Goal: Task Accomplishment & Management: Complete application form

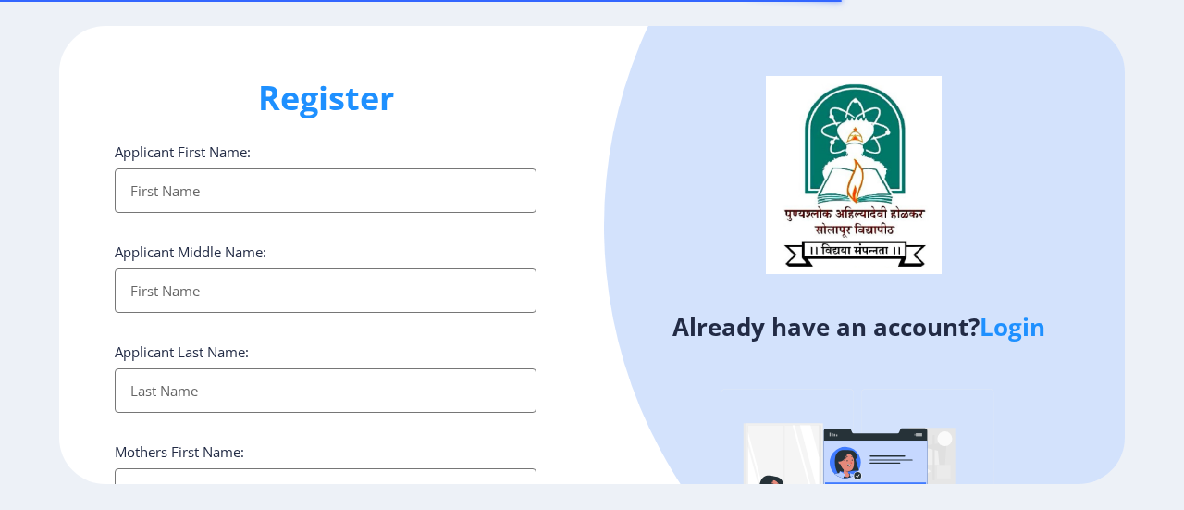
select select
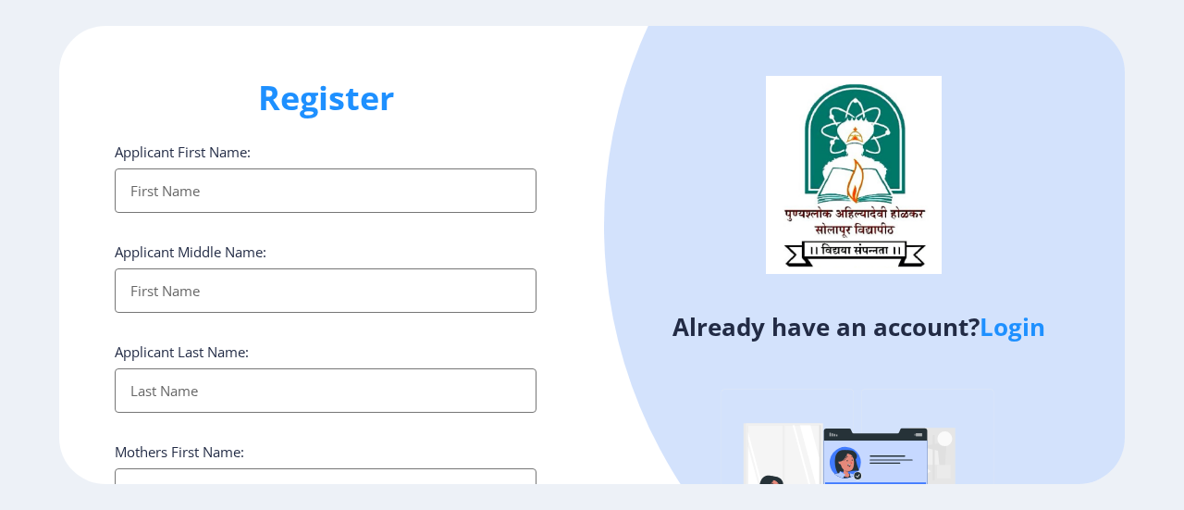
click at [213, 191] on input "Applicant First Name:" at bounding box center [326, 190] width 422 height 44
type input "[PERSON_NAME]"
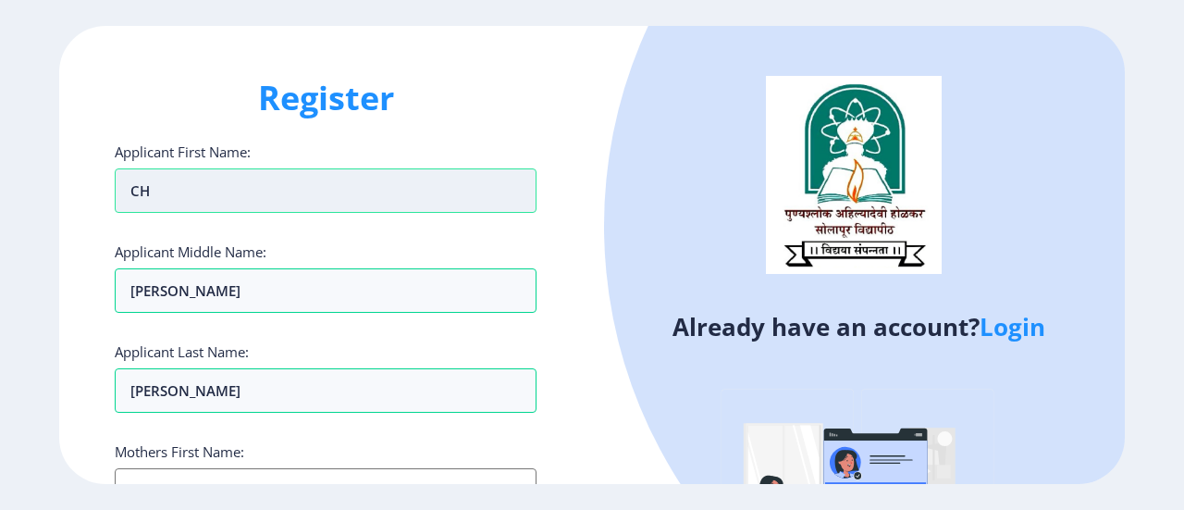
type input "C"
type input "[PERSON_NAME]"
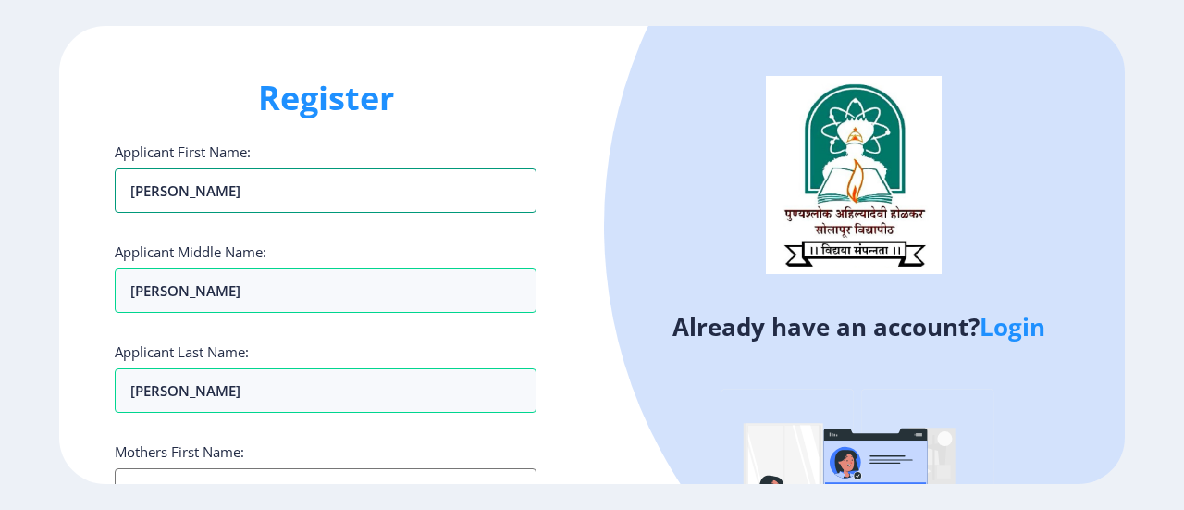
scroll to position [370, 0]
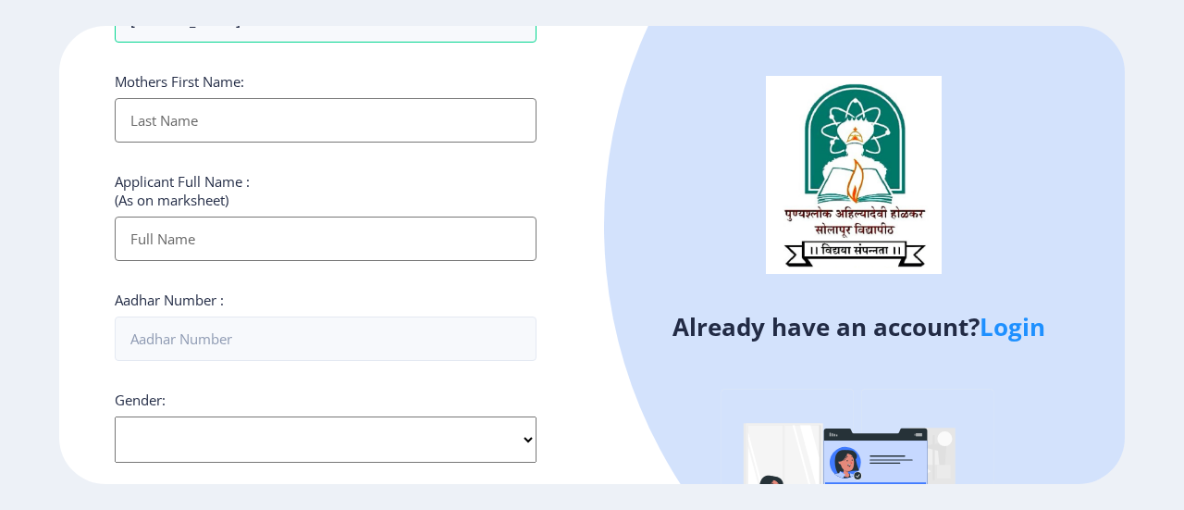
click at [204, 119] on input "Applicant First Name:" at bounding box center [326, 120] width 422 height 44
type input "sa"
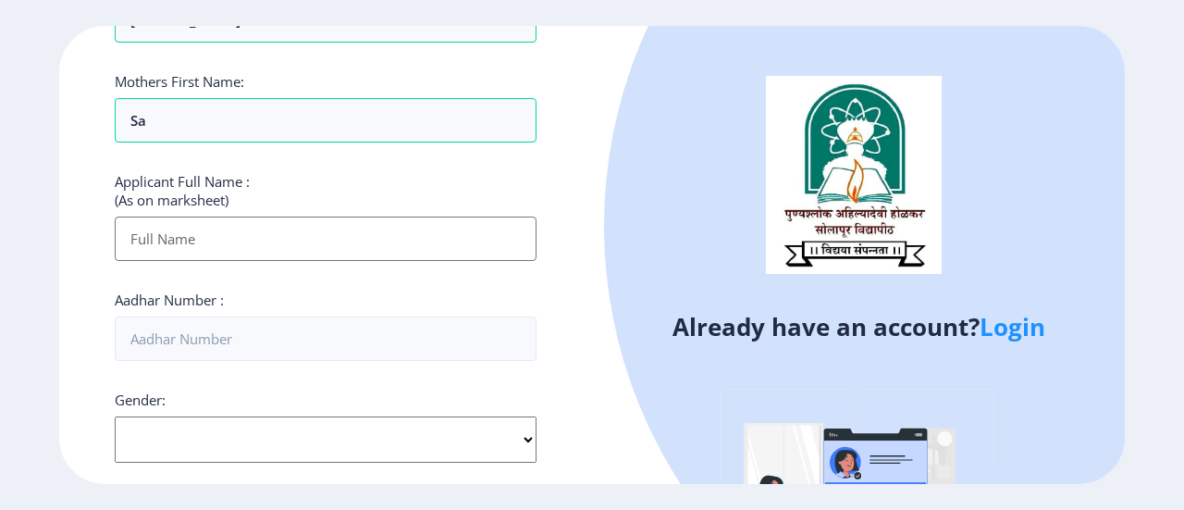
click at [1025, 333] on link "Login" at bounding box center [1012, 326] width 66 height 33
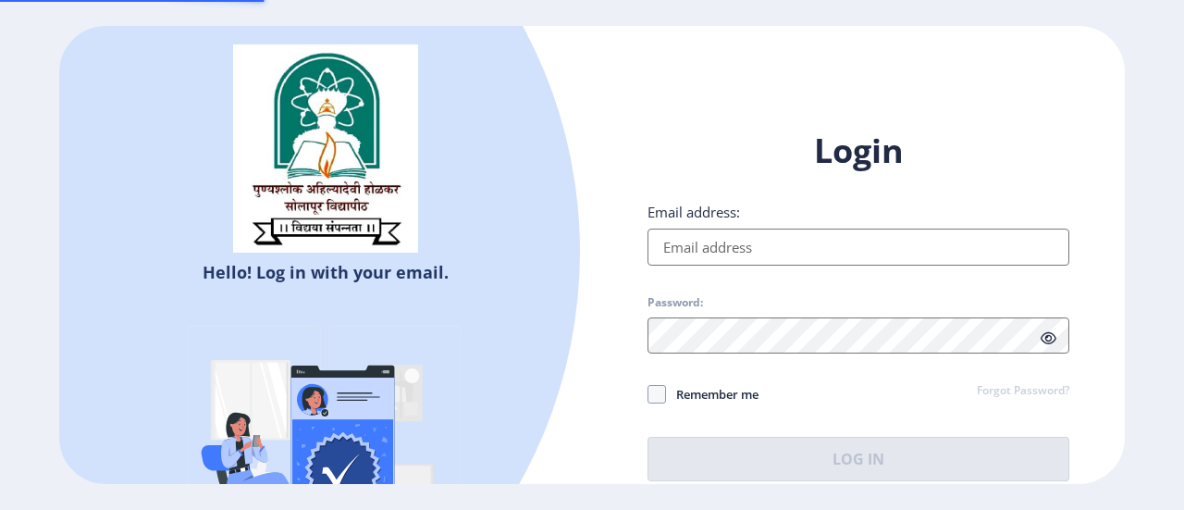
type input "[EMAIL_ADDRESS][DOMAIN_NAME]"
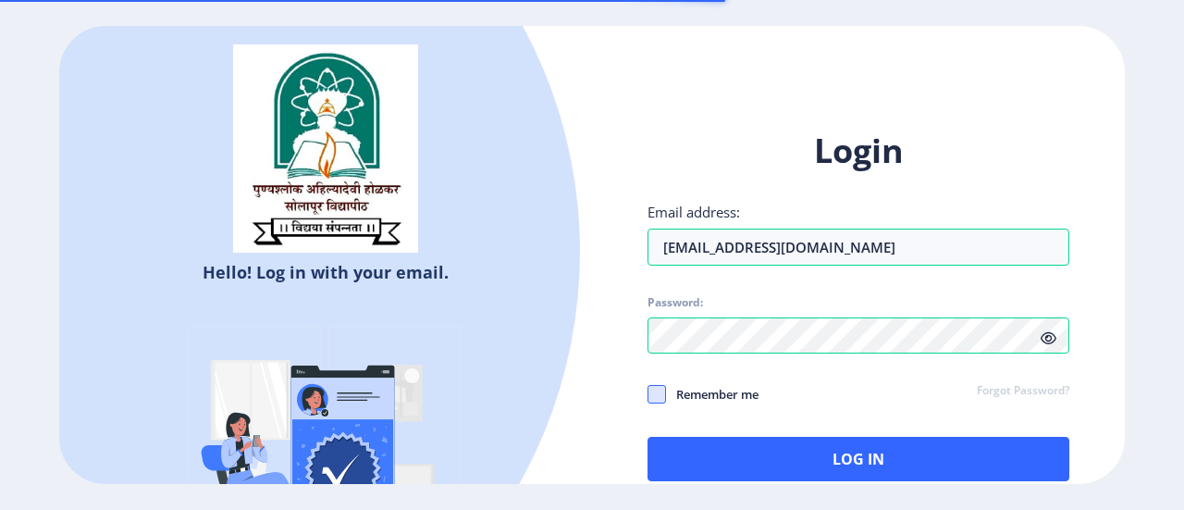
click at [660, 389] on span at bounding box center [656, 394] width 18 height 18
click at [648, 394] on input "Remember me" at bounding box center [647, 394] width 1 height 1
checkbox input "true"
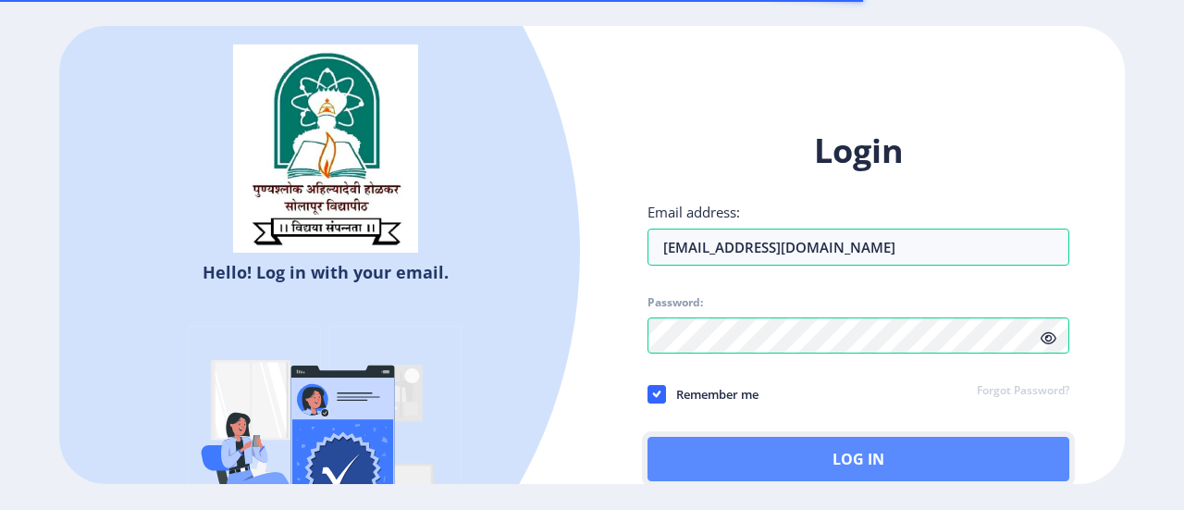
click at [859, 450] on button "Log In" at bounding box center [858, 458] width 422 height 44
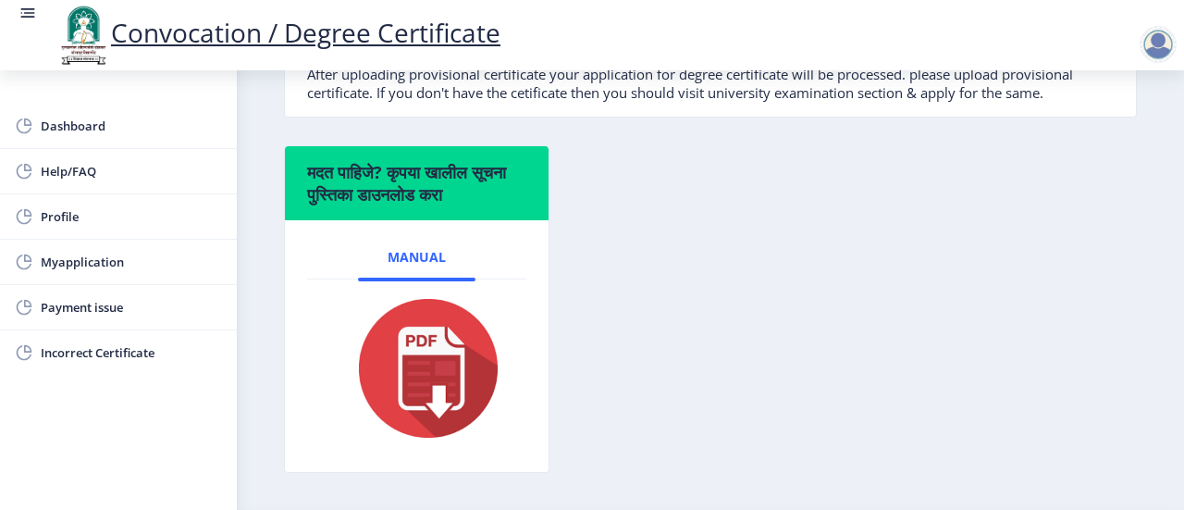
scroll to position [322, 0]
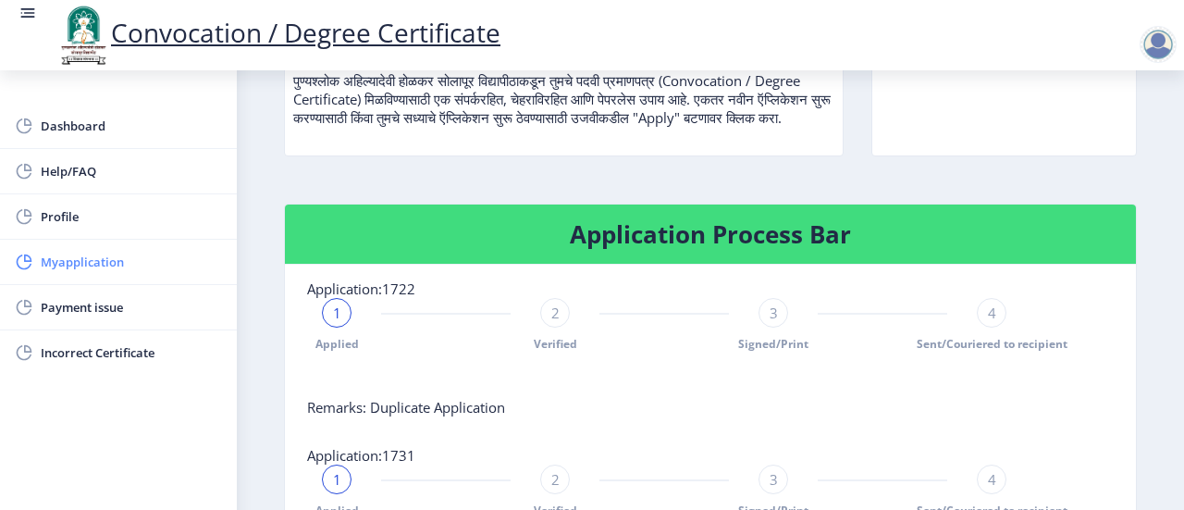
click at [102, 267] on span "Myapplication" at bounding box center [131, 262] width 181 height 22
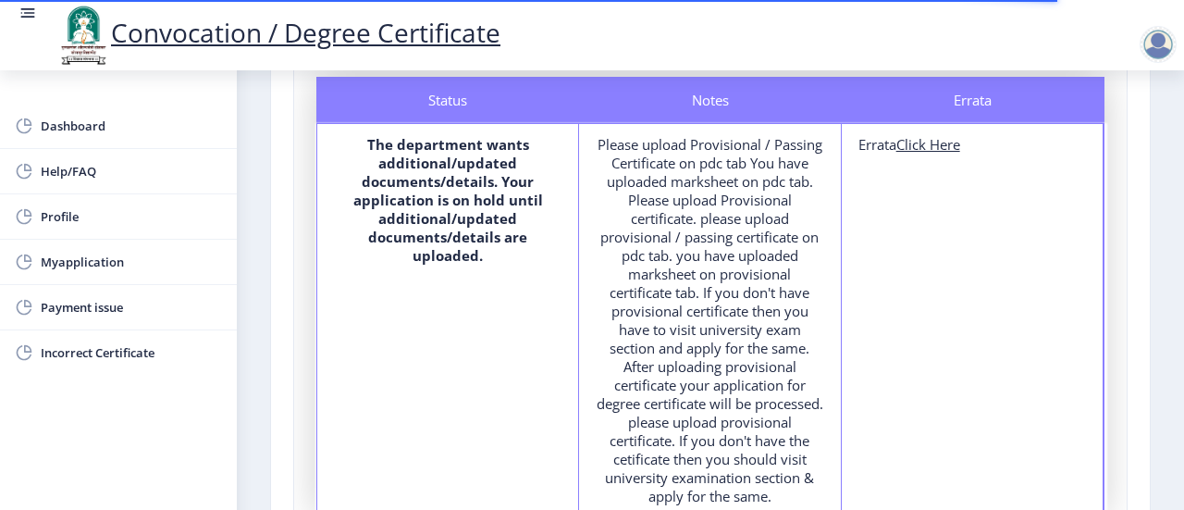
scroll to position [555, 0]
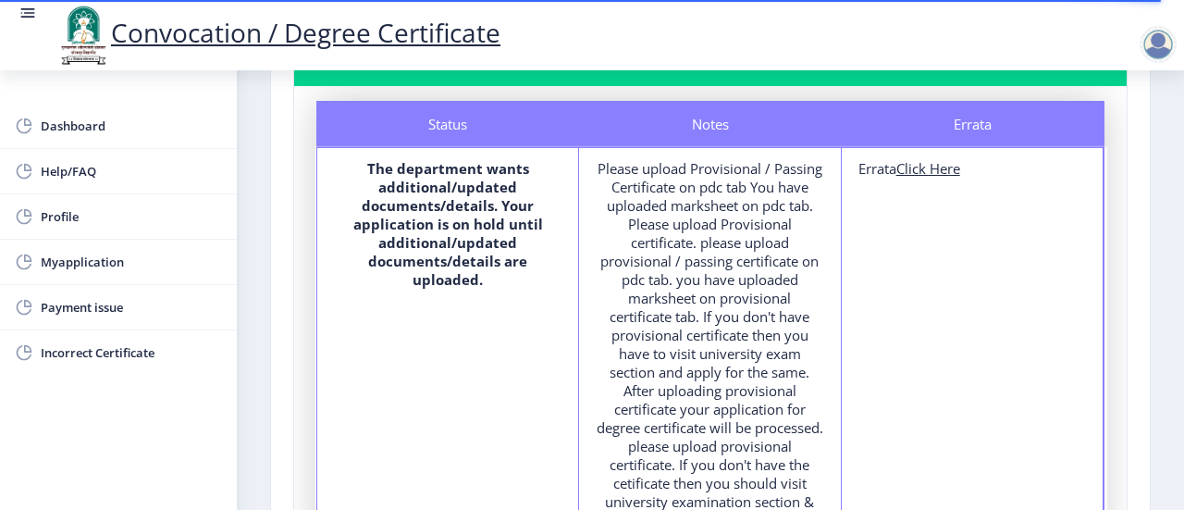
click at [938, 167] on u "Click Here" at bounding box center [928, 168] width 64 height 18
select select
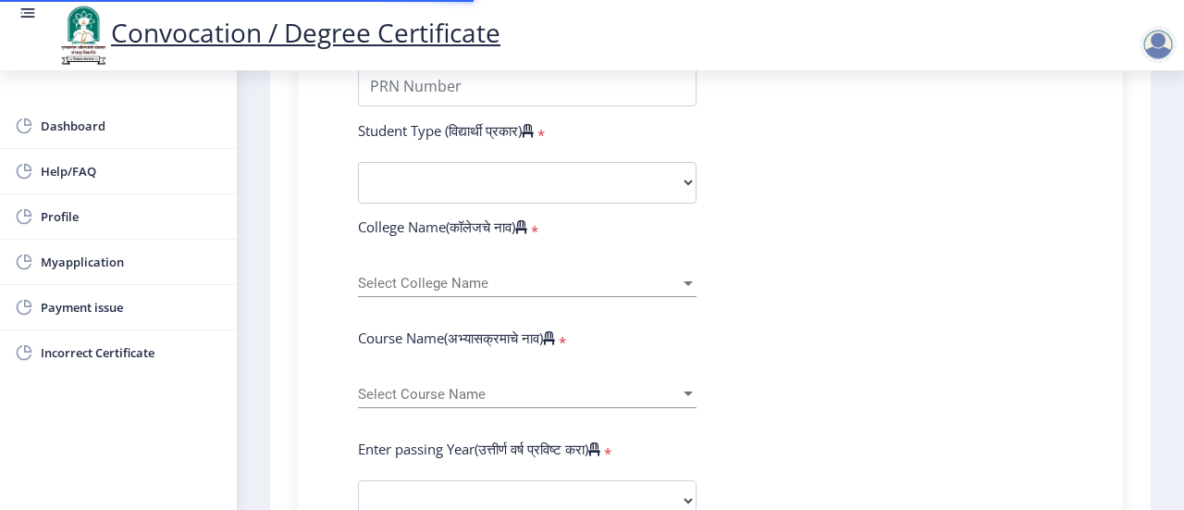
type input "2014032500266743"
select select "Regular"
select select "2016"
select select "March"
select select "Grade B+"
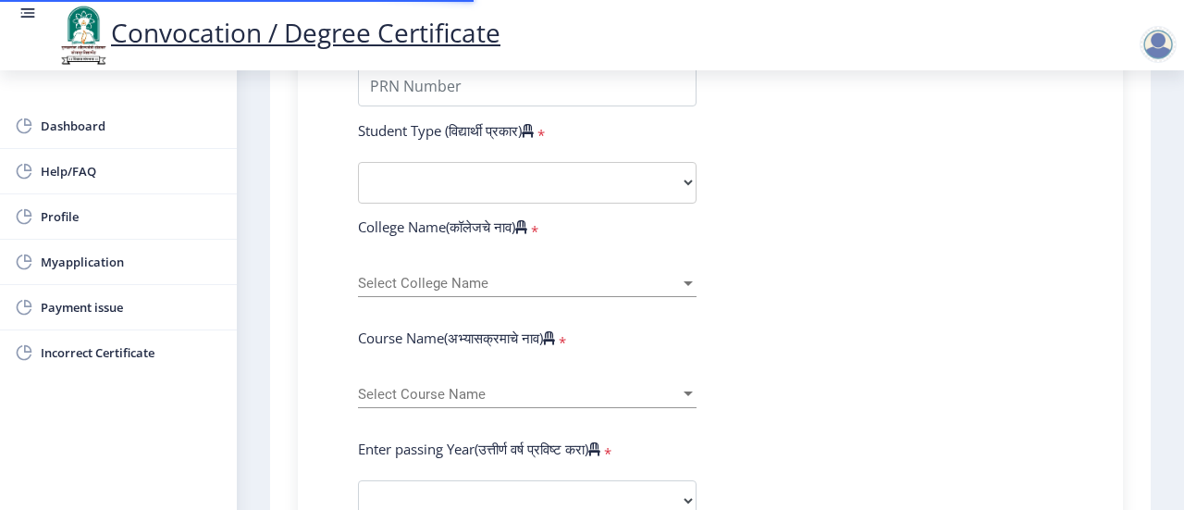
type input "604432"
type input "[PERSON_NAME]"
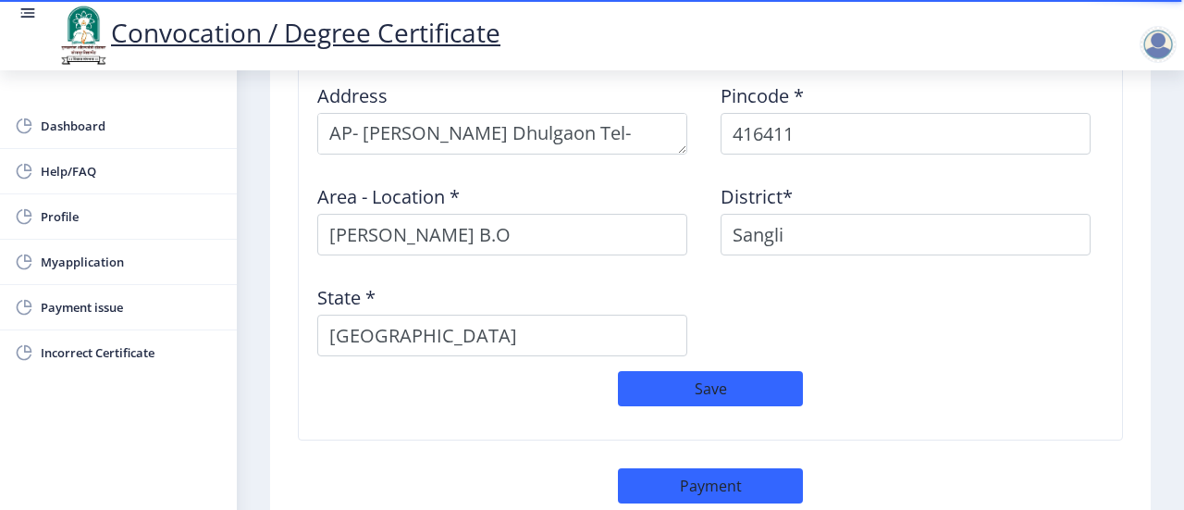
scroll to position [1695, 0]
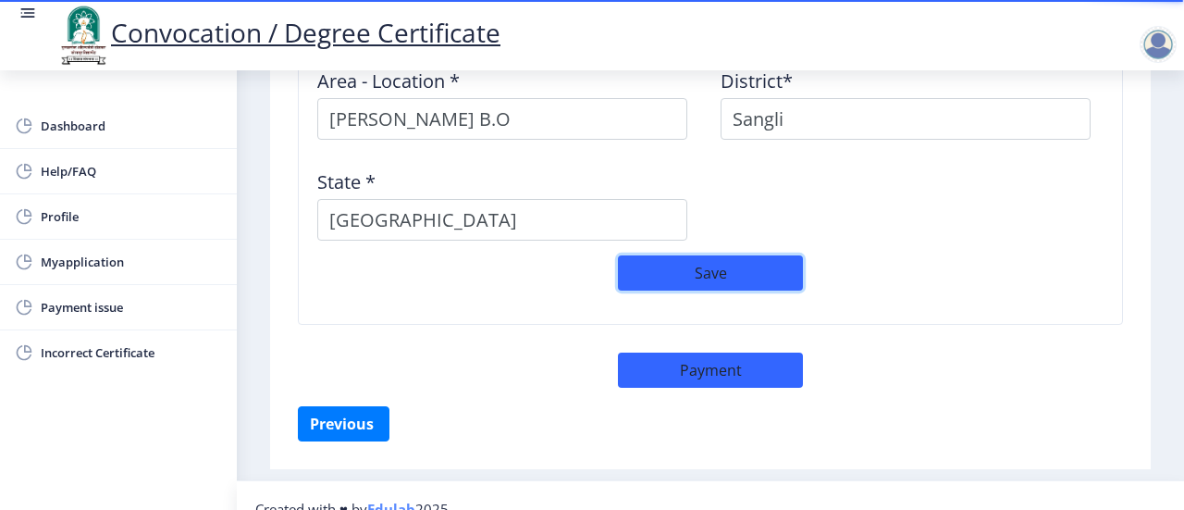
click at [705, 255] on button "Save" at bounding box center [710, 272] width 185 height 35
click at [751, 255] on button "Save" at bounding box center [710, 272] width 185 height 35
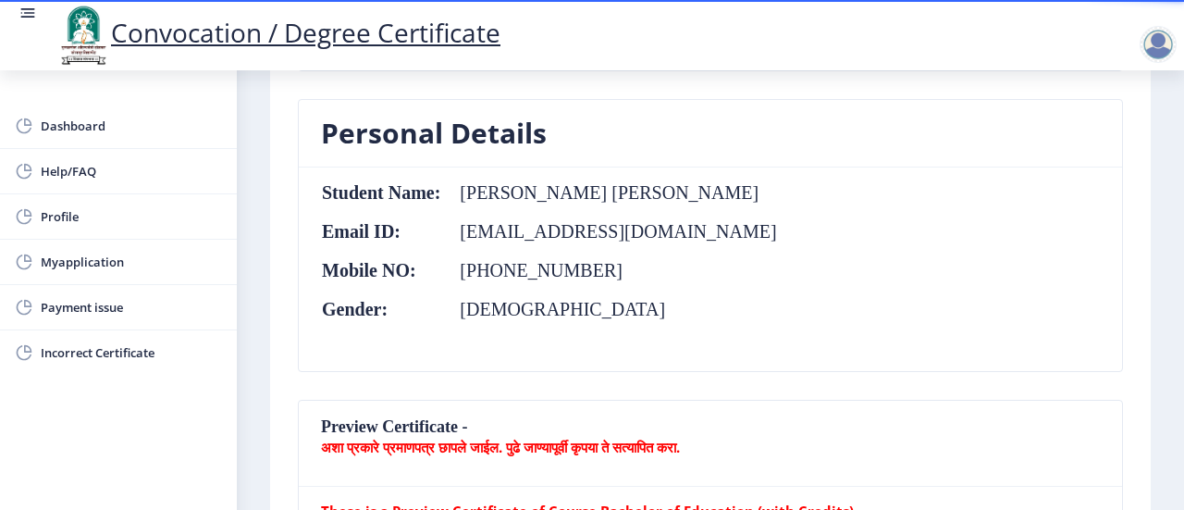
scroll to position [0, 0]
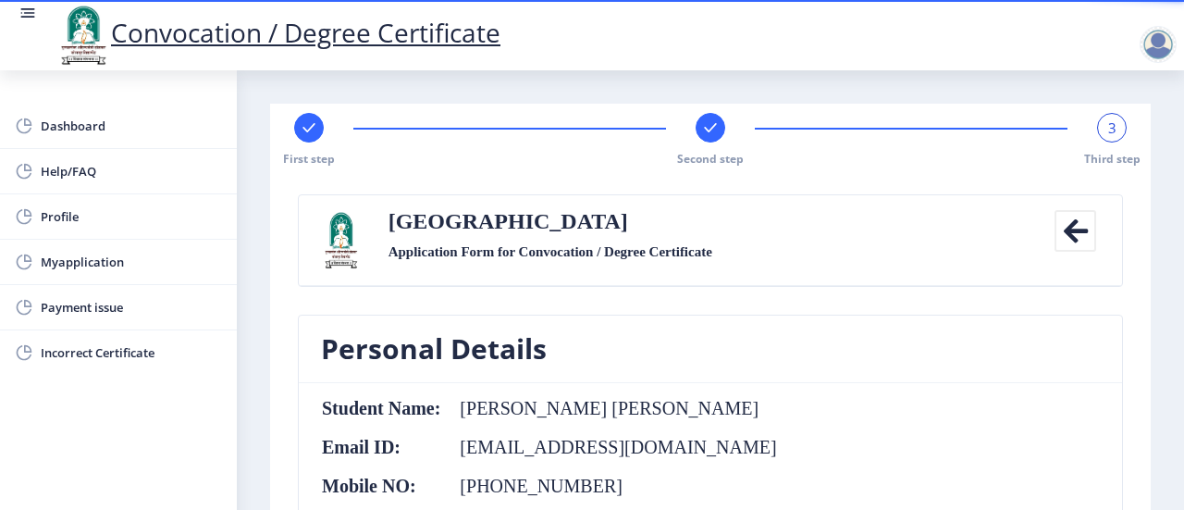
click at [1108, 134] on span "3" at bounding box center [1112, 127] width 8 height 18
drag, startPoint x: 1130, startPoint y: 113, endPoint x: 1118, endPoint y: 116, distance: 12.3
click at [1130, 113] on div "First step Second step 3 Third step" at bounding box center [710, 140] width 862 height 54
click at [1112, 123] on div "3" at bounding box center [1112, 128] width 30 height 30
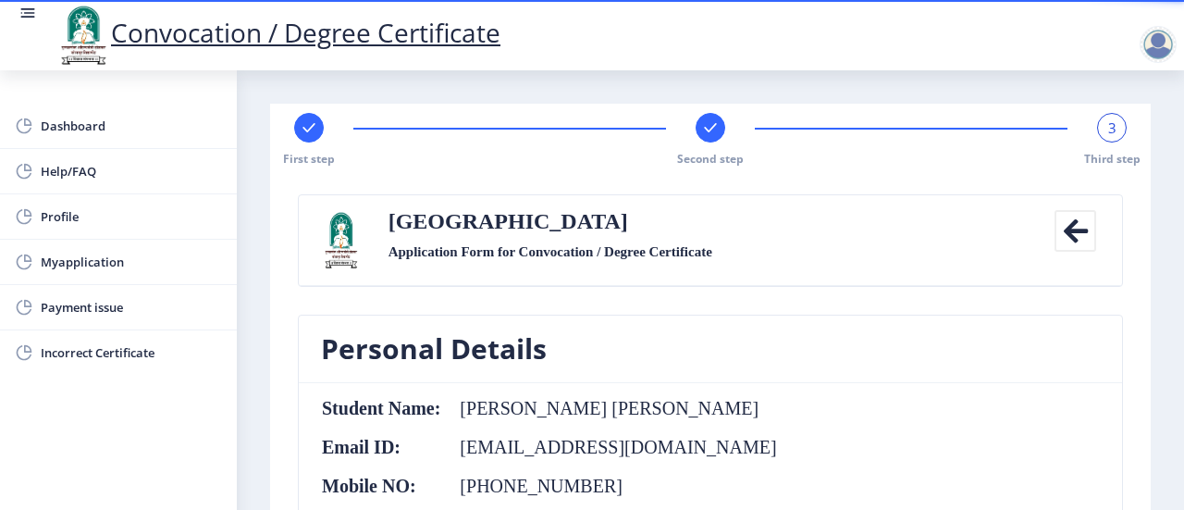
click at [1112, 123] on div "3" at bounding box center [1112, 128] width 30 height 30
click at [1108, 127] on span "3" at bounding box center [1112, 127] width 8 height 18
click at [1097, 129] on div "3" at bounding box center [1112, 128] width 30 height 30
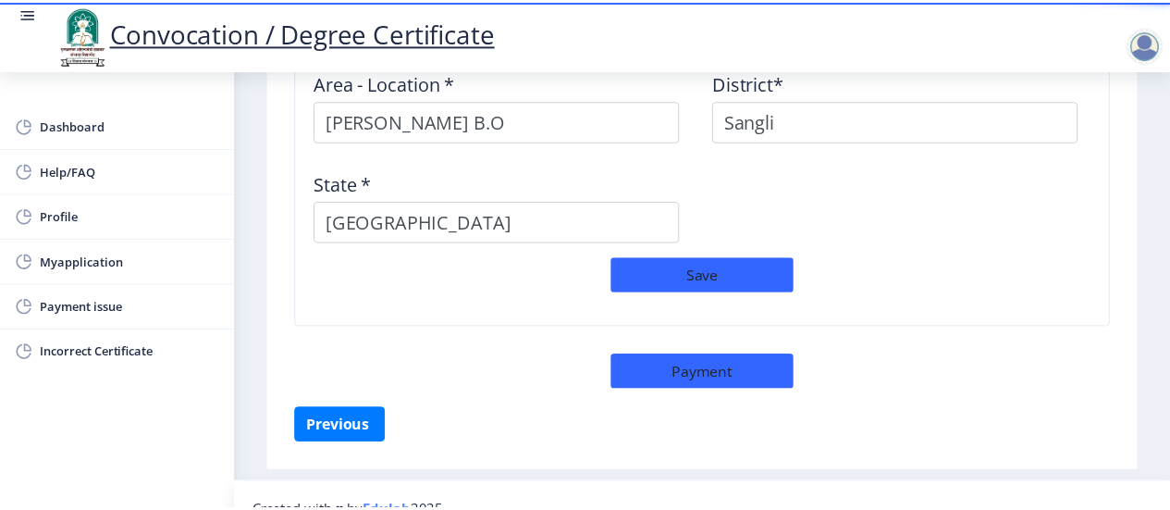
scroll to position [1695, 0]
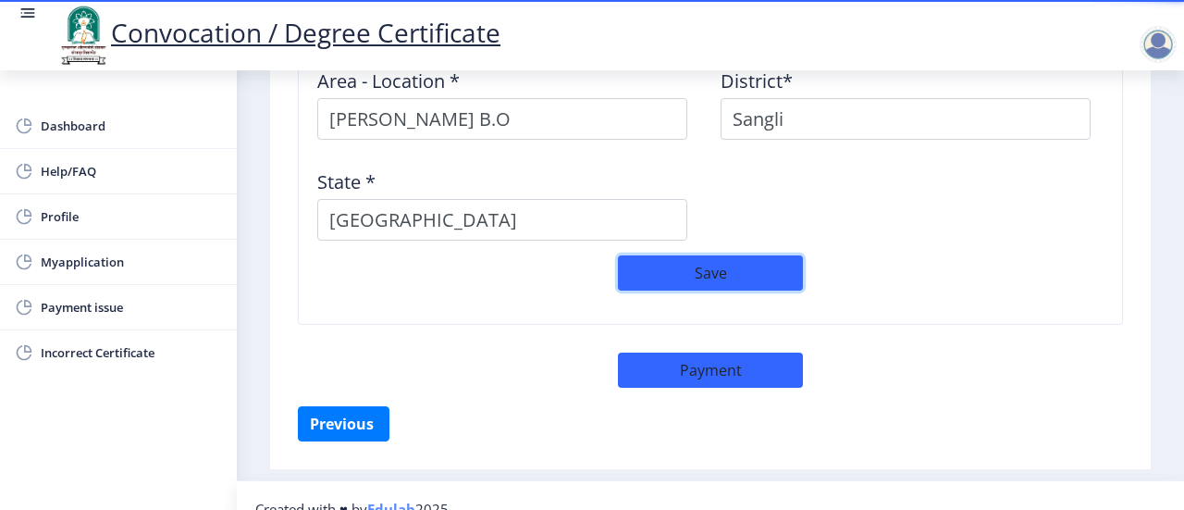
click at [713, 255] on button "Save" at bounding box center [710, 272] width 185 height 35
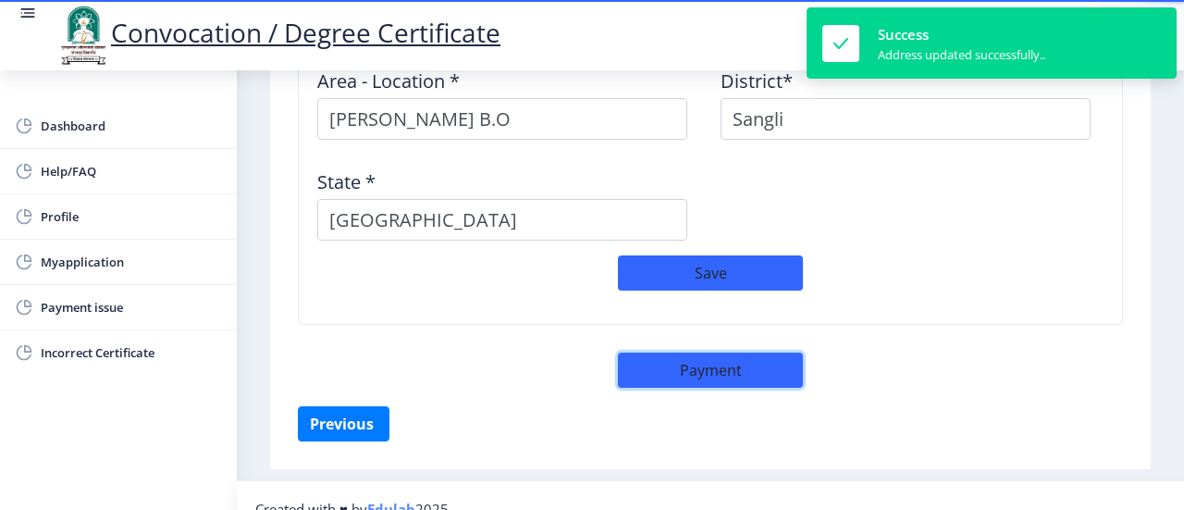
click at [681, 352] on button "Payment" at bounding box center [710, 369] width 185 height 35
select select "sealed"
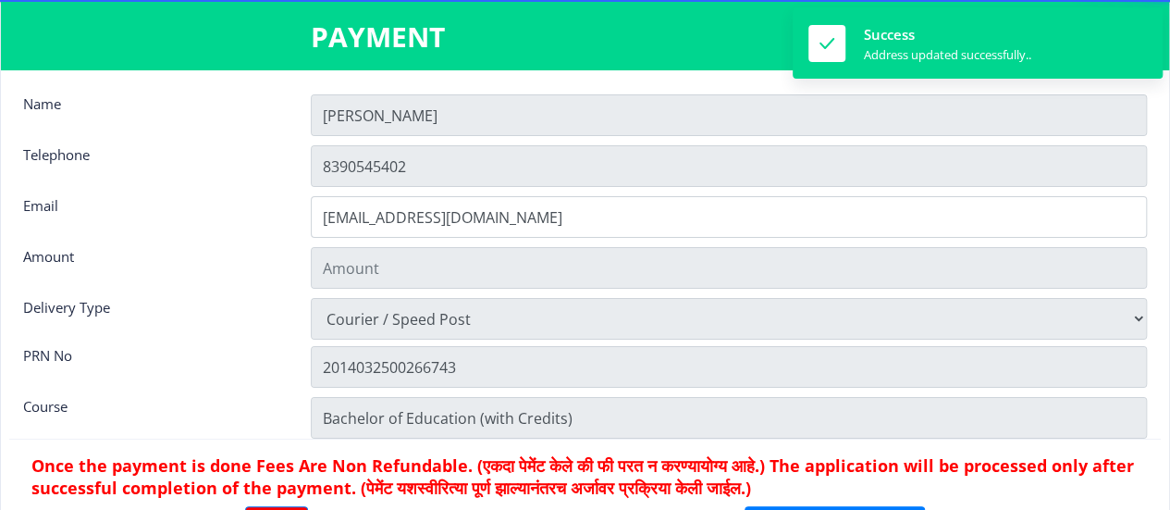
type input "2885"
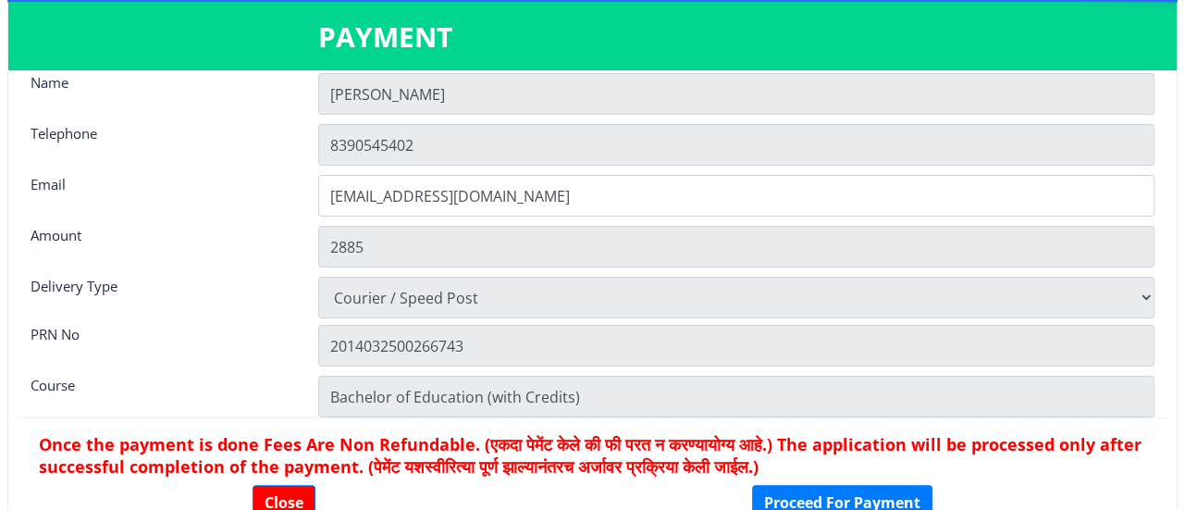
scroll to position [24, 0]
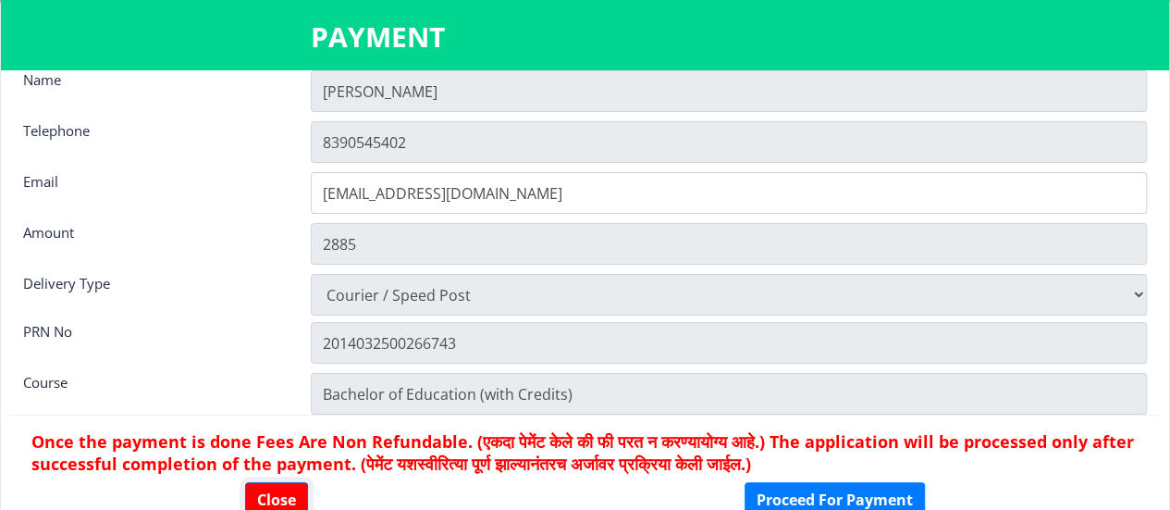
click at [285, 490] on button "Close" at bounding box center [276, 499] width 63 height 35
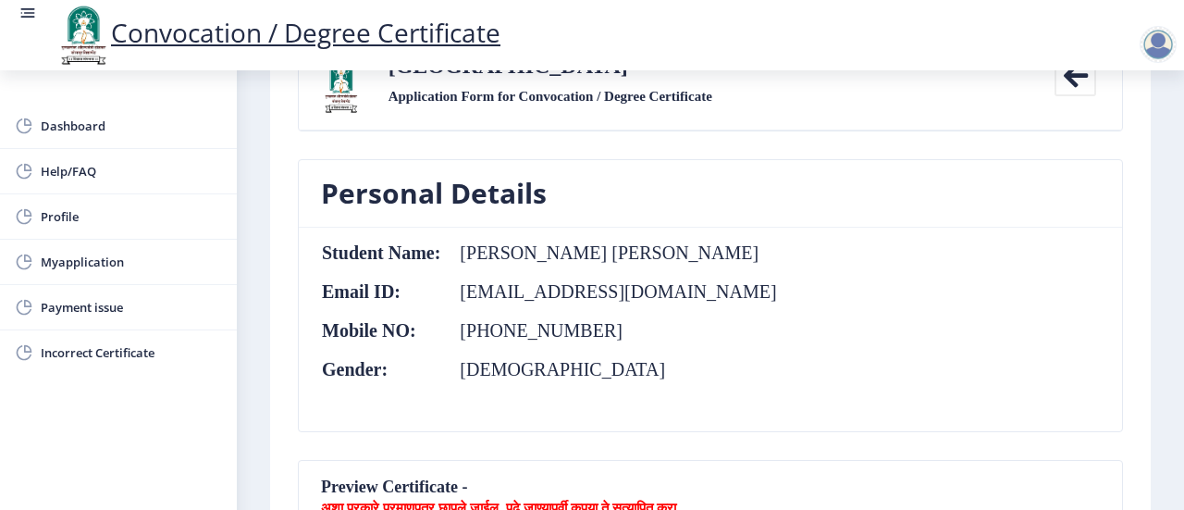
scroll to position [0, 0]
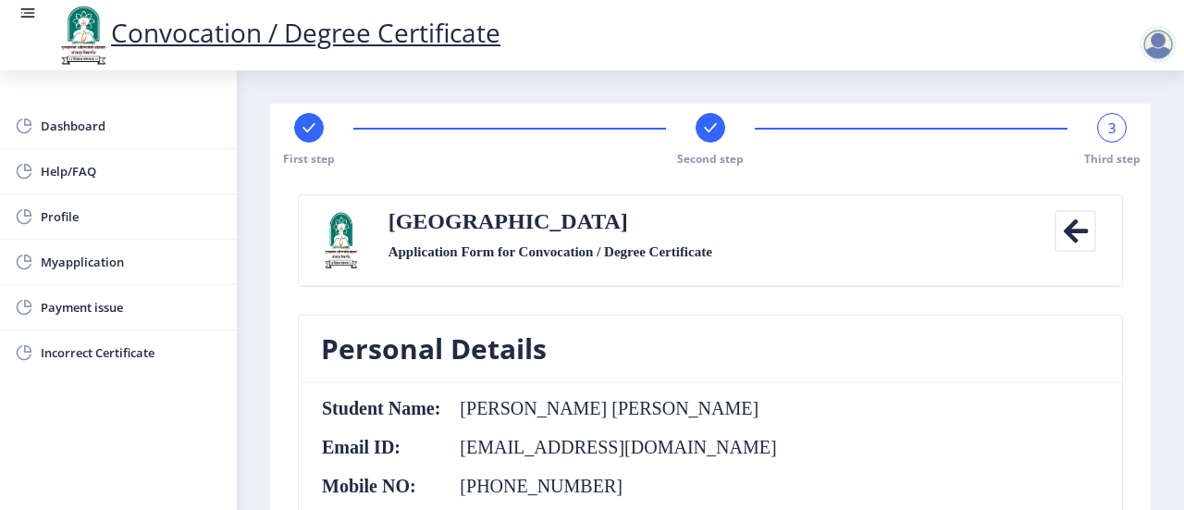
click at [1101, 134] on div "3" at bounding box center [1112, 128] width 30 height 30
click at [1108, 126] on span "3" at bounding box center [1112, 127] width 8 height 18
click at [1115, 128] on div "3" at bounding box center [1112, 128] width 30 height 30
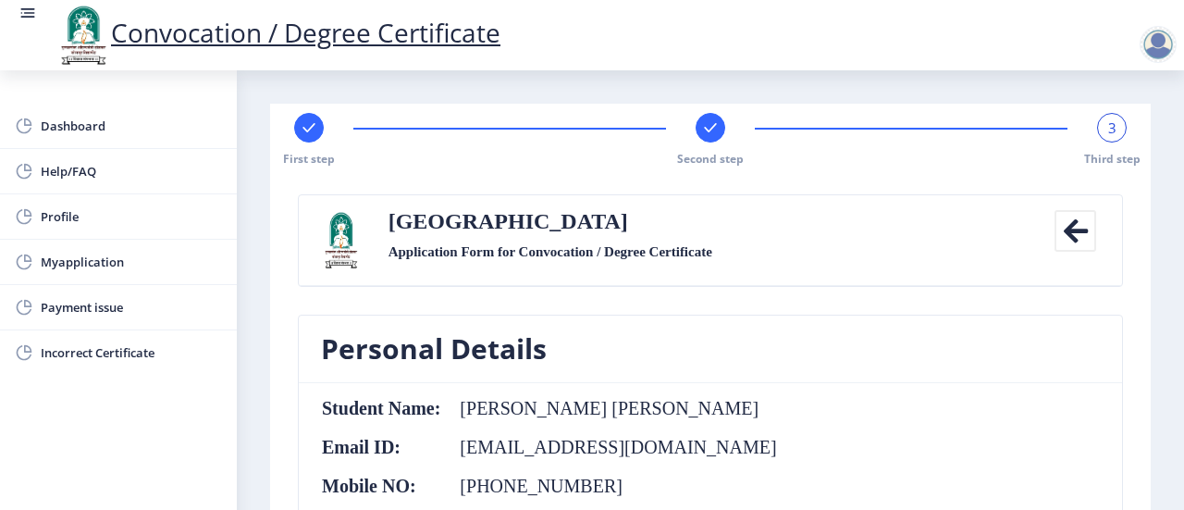
click at [1115, 128] on div "3" at bounding box center [1112, 128] width 30 height 30
click at [1102, 139] on div "3" at bounding box center [1112, 128] width 30 height 30
click at [713, 133] on rect at bounding box center [710, 127] width 18 height 18
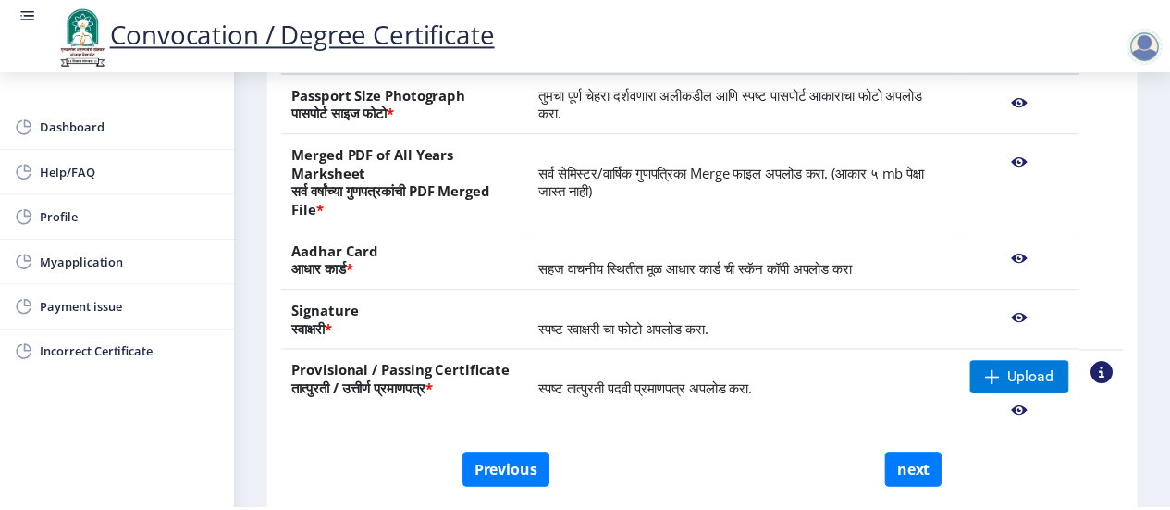
scroll to position [191, 0]
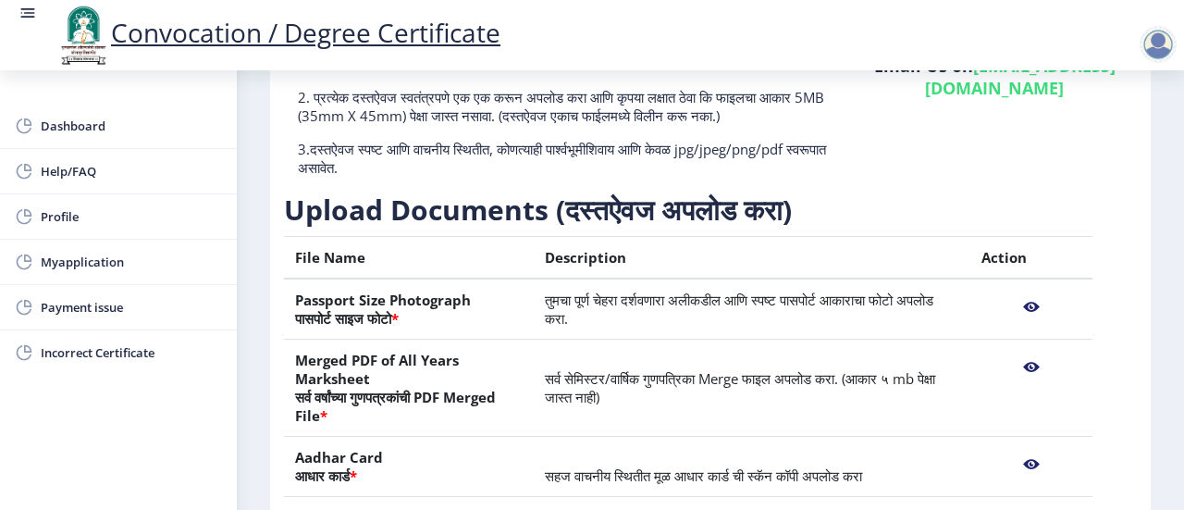
click at [1025, 309] on nb-action at bounding box center [1031, 306] width 100 height 33
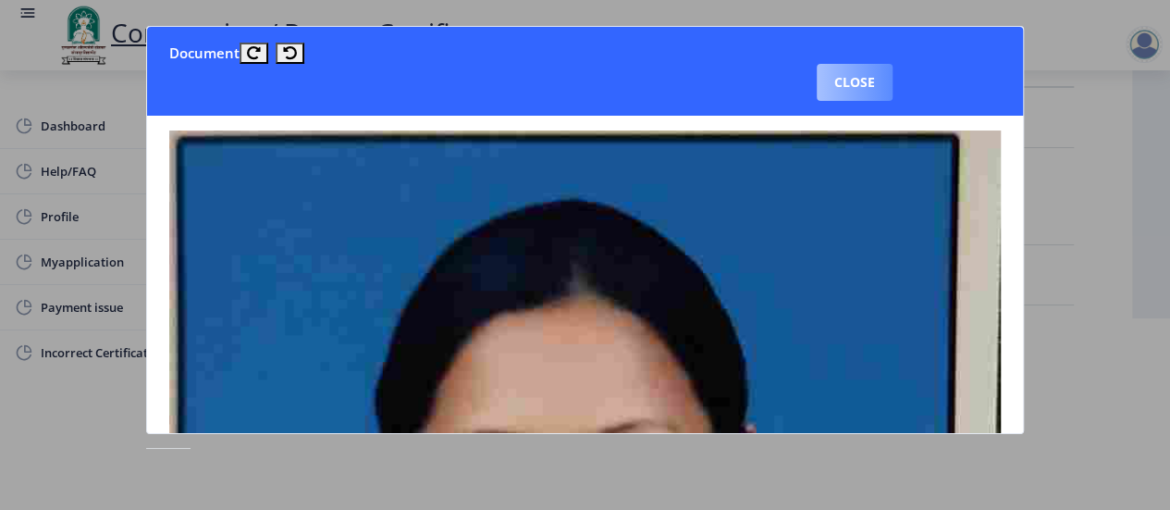
click at [854, 86] on button "Close" at bounding box center [855, 82] width 76 height 37
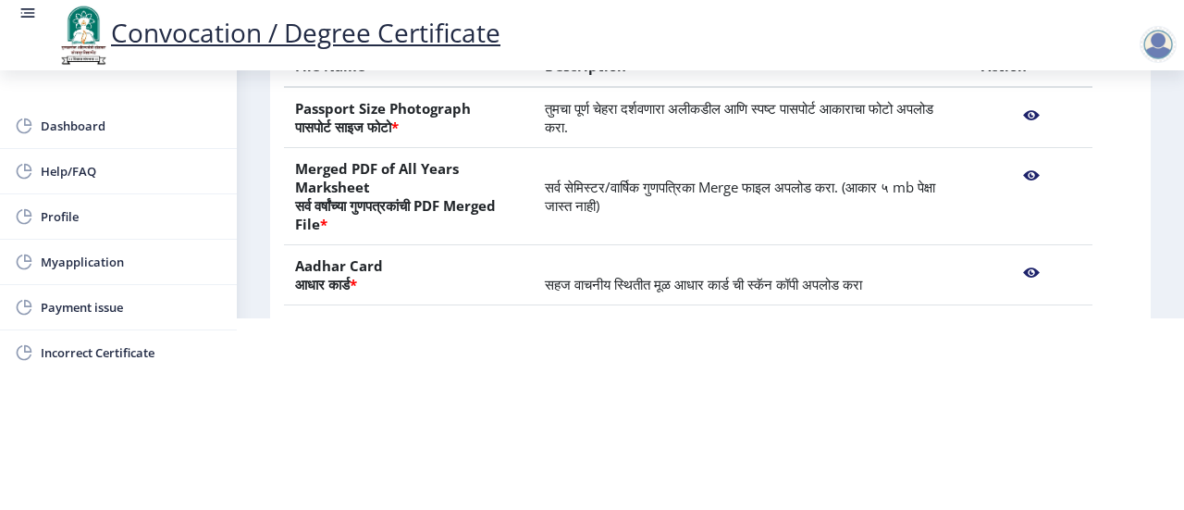
click at [1025, 114] on nb-action at bounding box center [1031, 115] width 100 height 33
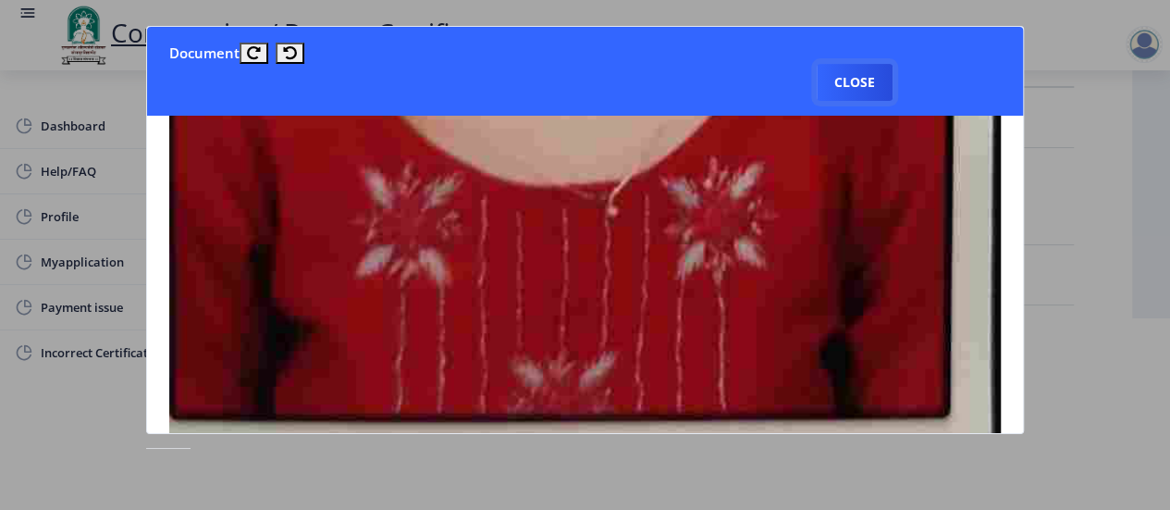
scroll to position [740, 0]
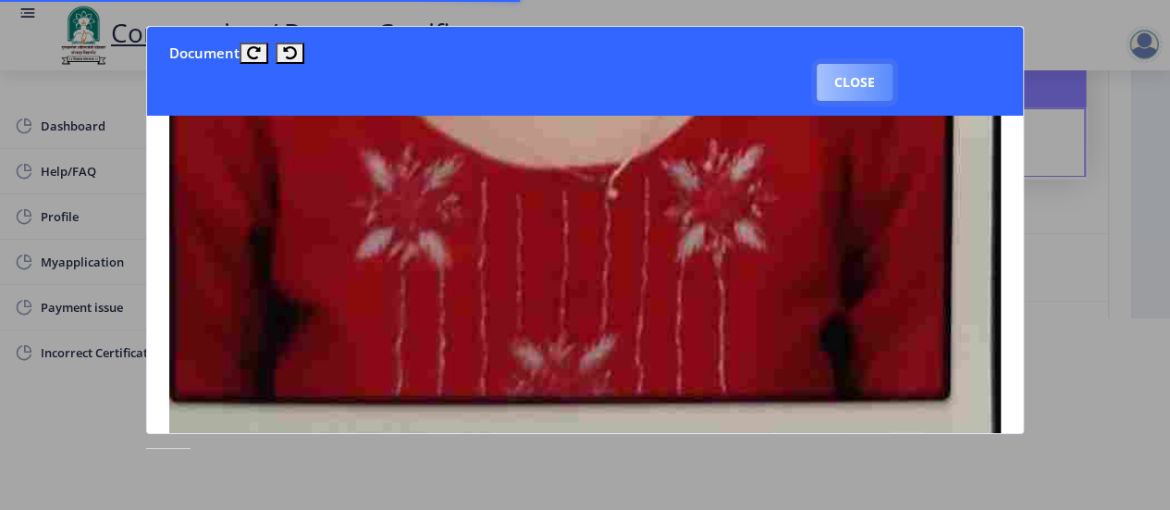
click at [869, 82] on button "Close" at bounding box center [855, 82] width 76 height 37
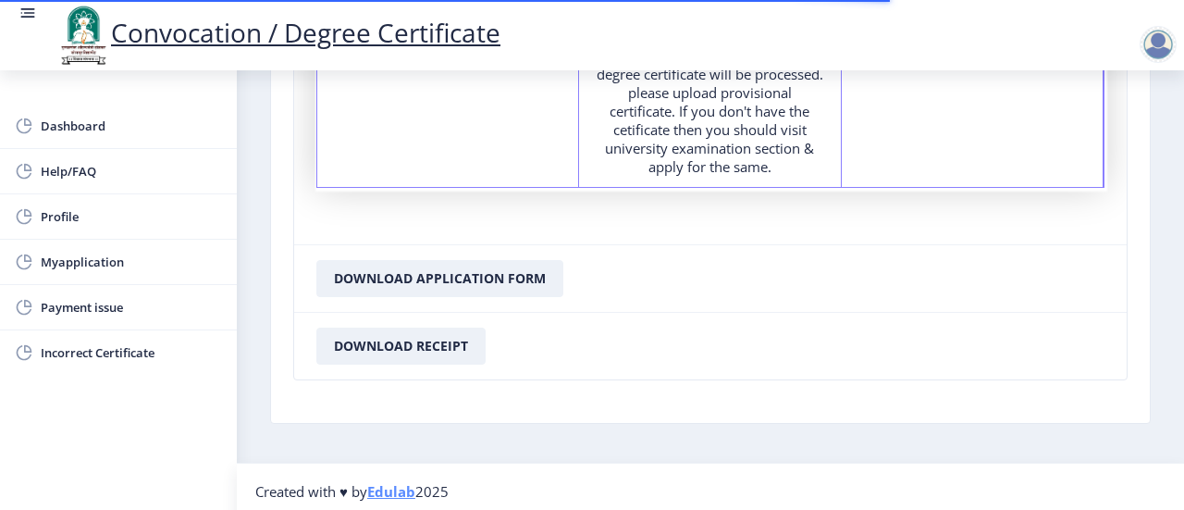
scroll to position [910, 0]
click at [424, 340] on button "Download Receipt" at bounding box center [400, 344] width 169 height 37
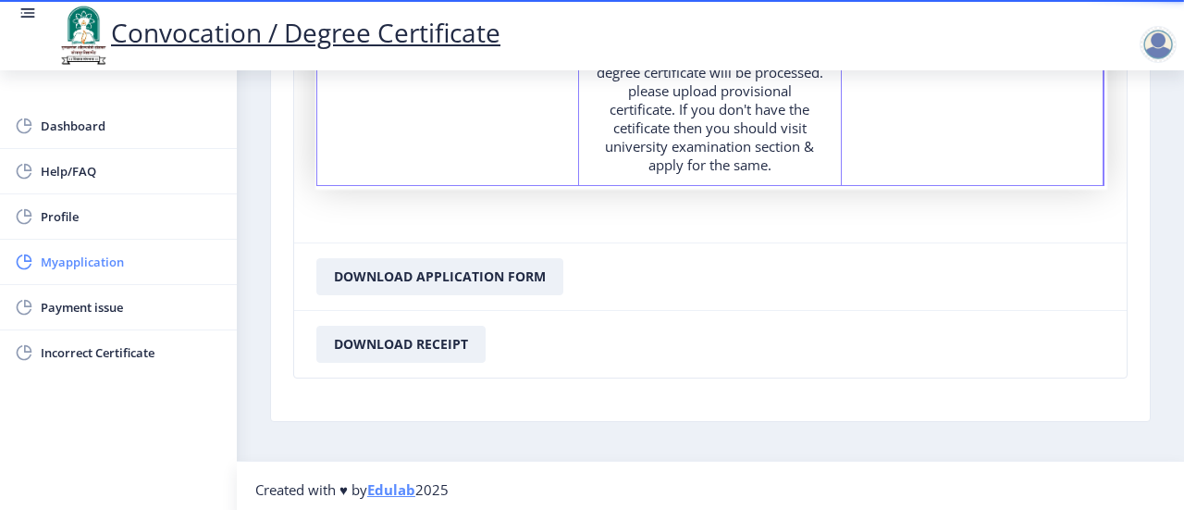
click at [98, 264] on span "Myapplication" at bounding box center [131, 262] width 181 height 22
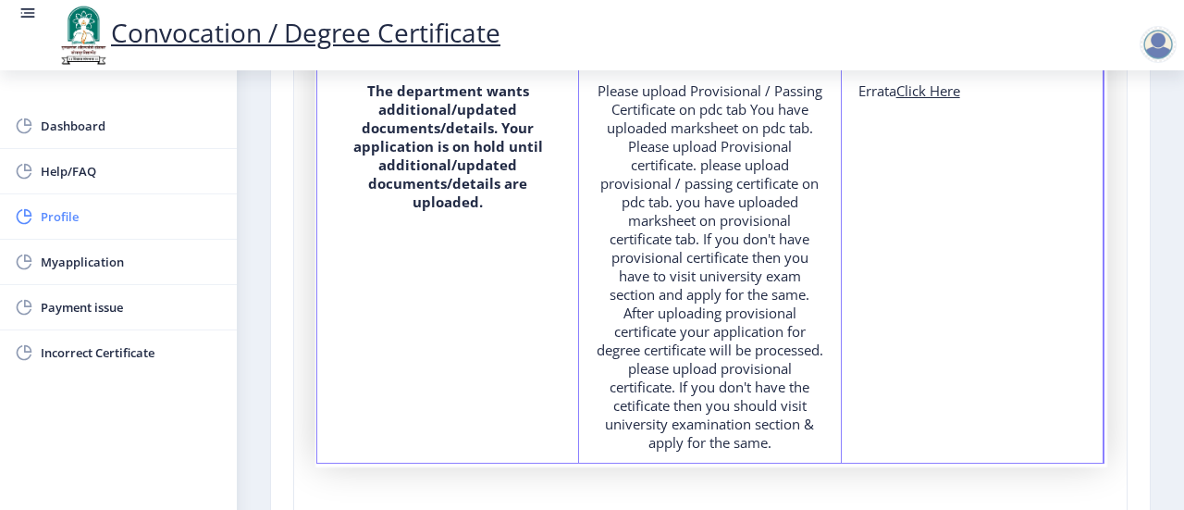
scroll to position [448, 0]
